Goal: Communication & Community: Participate in discussion

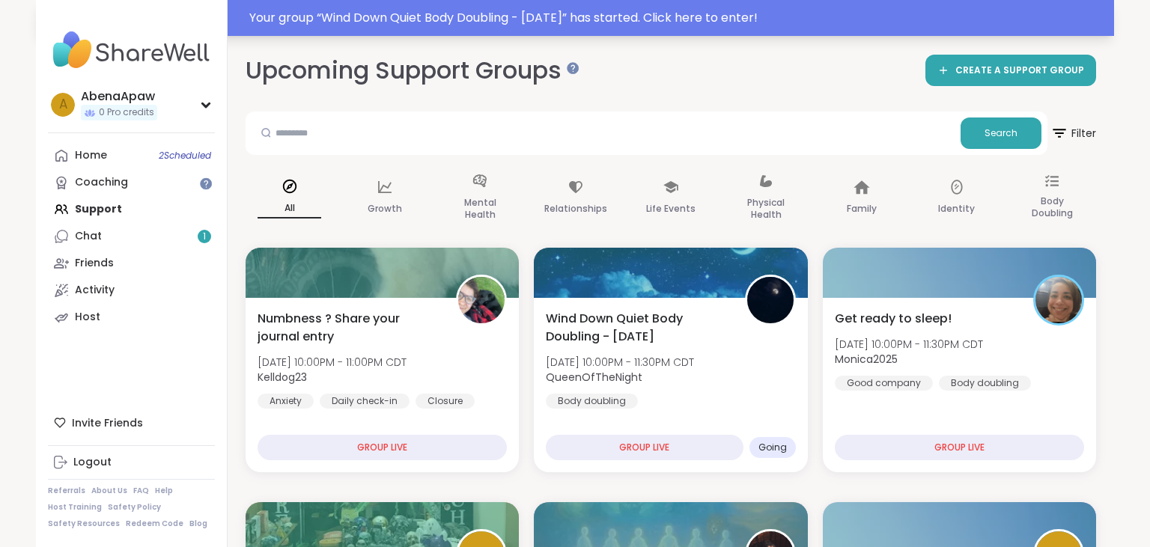
click at [605, 23] on div "Your group “ Wind Down Quiet Body Doubling - [DATE] ” has started. Click here t…" at bounding box center [677, 18] width 856 height 18
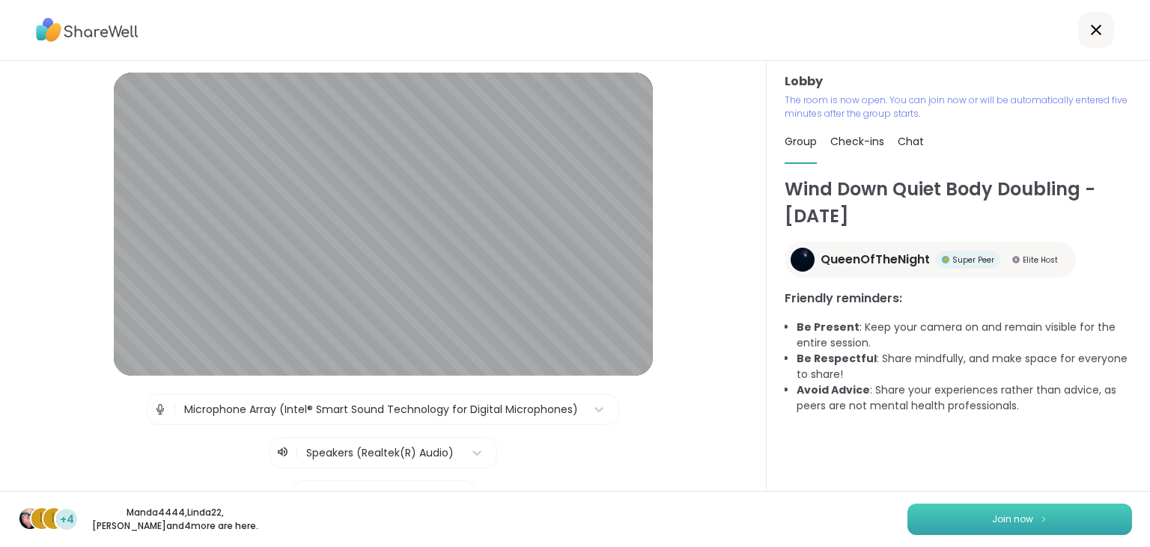
click at [956, 511] on button "Join now" at bounding box center [1020, 519] width 225 height 31
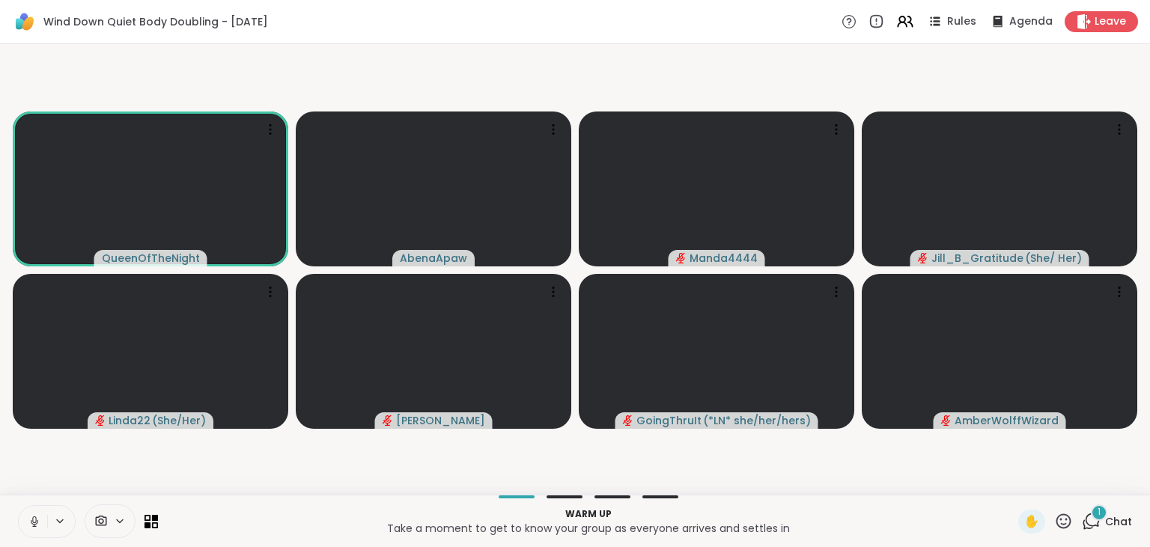
click at [29, 532] on button at bounding box center [33, 521] width 28 height 31
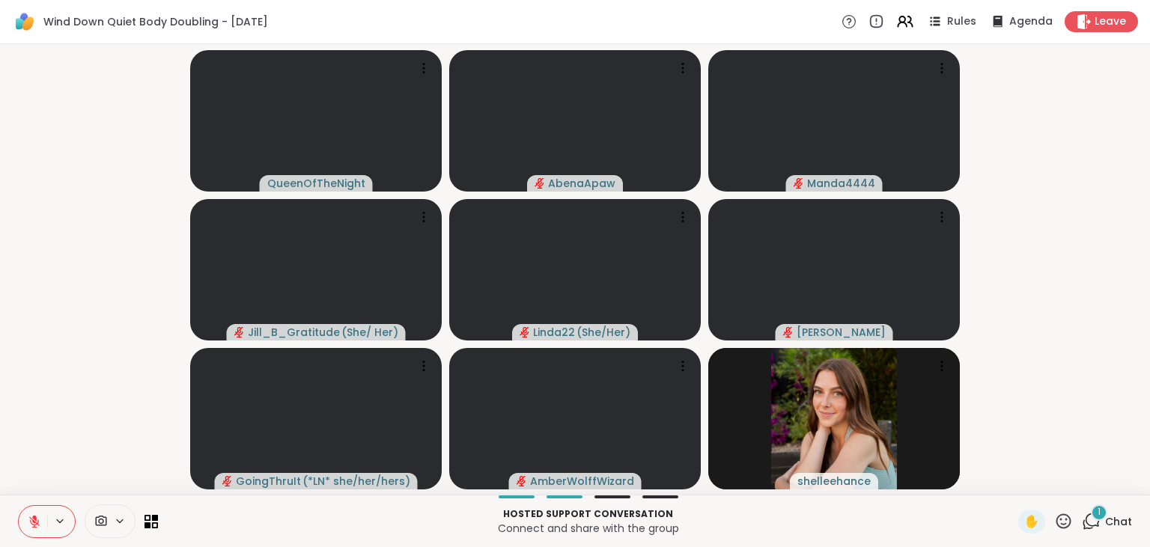
click at [1101, 524] on icon at bounding box center [1091, 521] width 19 height 19
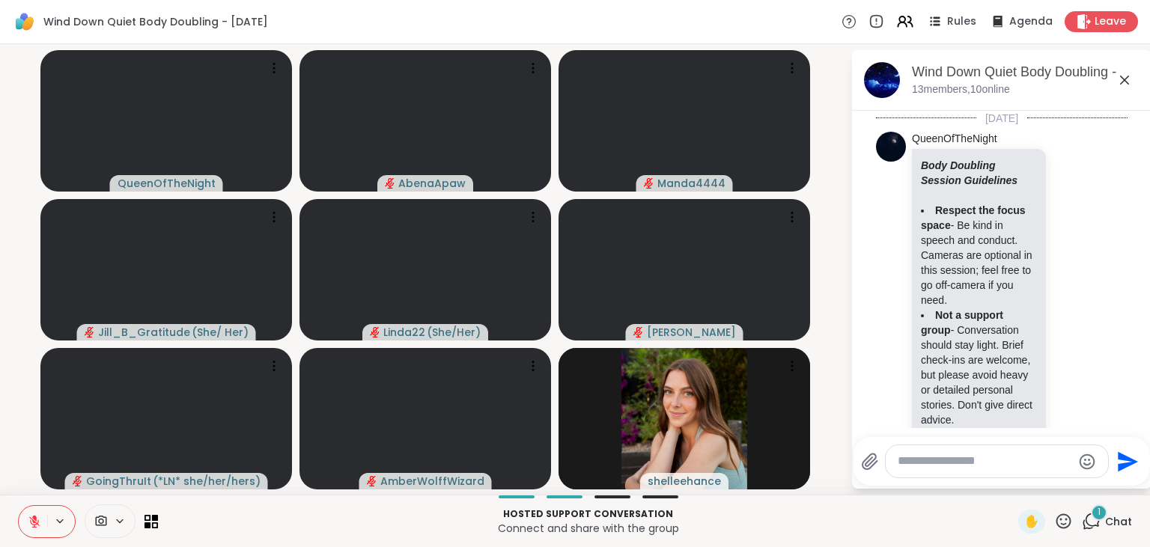
scroll to position [581, 0]
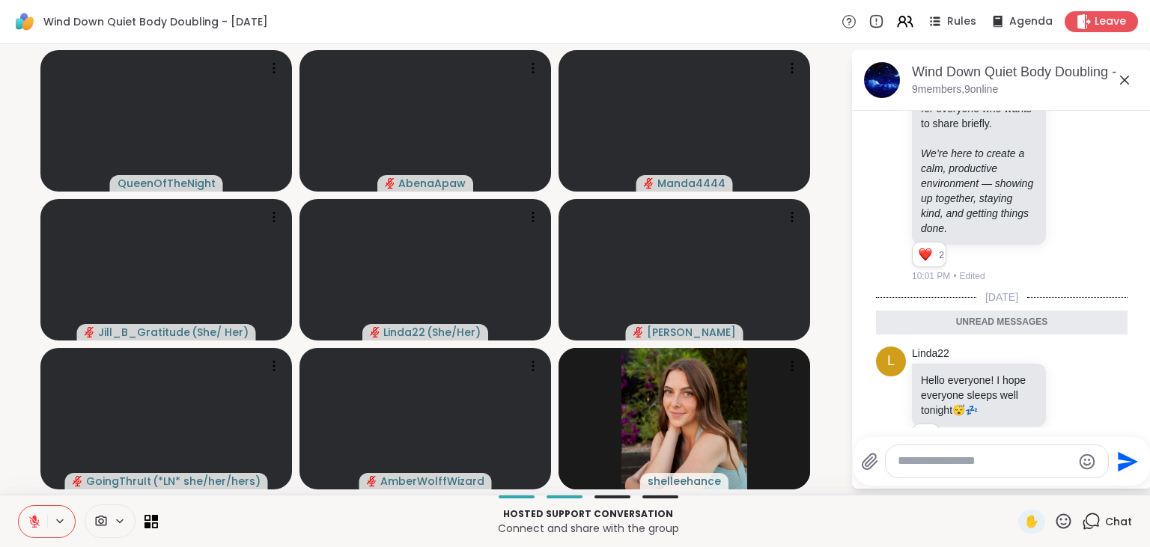
click at [992, 453] on div at bounding box center [997, 462] width 222 height 32
click at [975, 455] on textarea "Type your message" at bounding box center [985, 462] width 174 height 16
type textarea "*"
